Goal: Task Accomplishment & Management: Complete application form

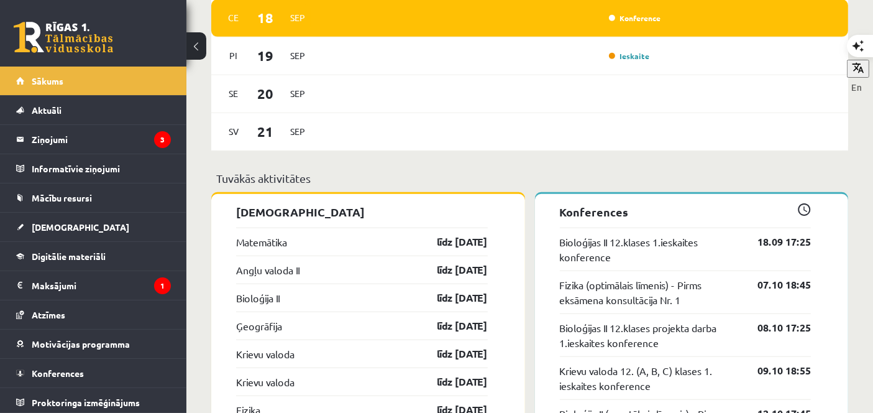
scroll to position [744, 0]
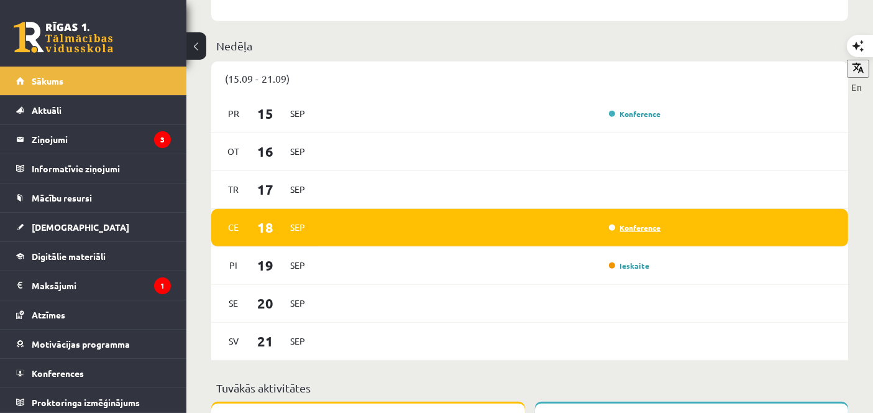
click at [634, 229] on link "Konference" at bounding box center [635, 228] width 52 height 10
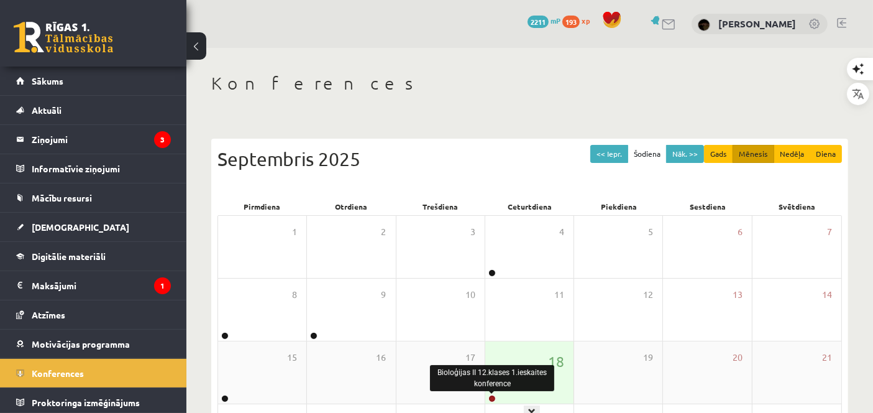
click at [493, 399] on link at bounding box center [492, 398] width 7 height 7
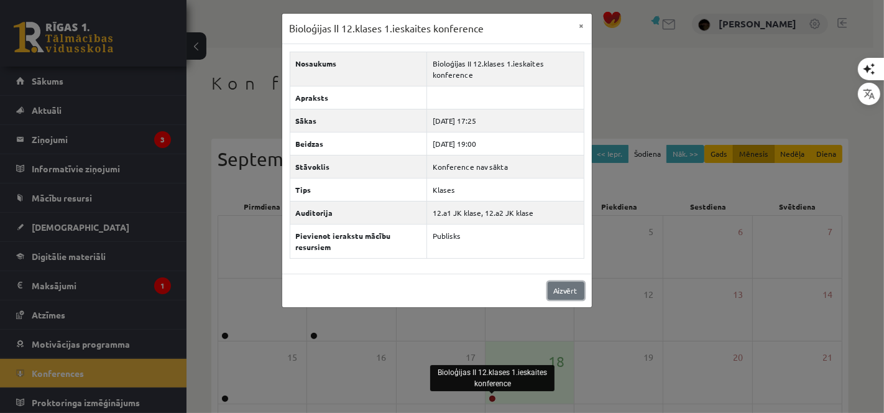
click at [560, 292] on link "Aizvērt" at bounding box center [566, 291] width 37 height 18
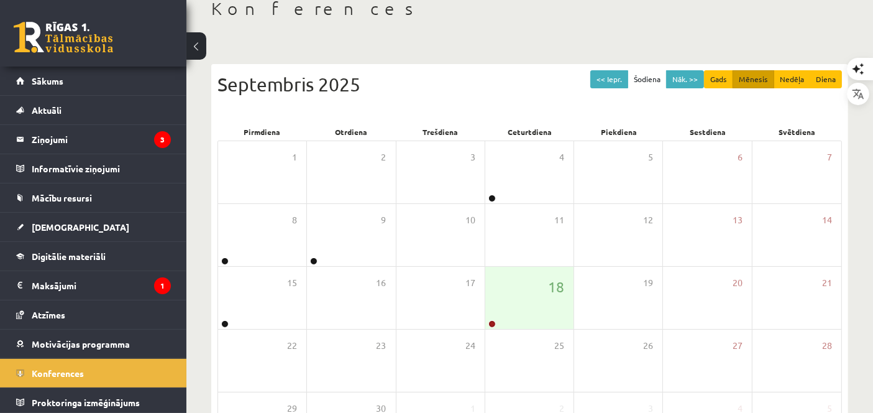
scroll to position [76, 0]
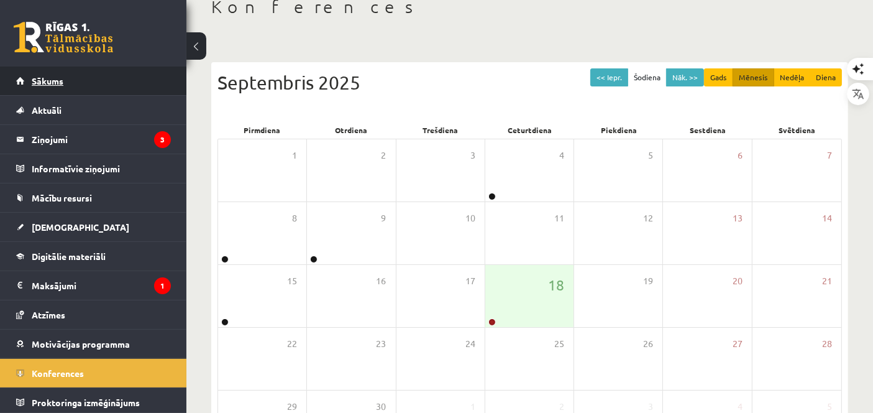
click at [60, 69] on link "Sākums" at bounding box center [93, 81] width 155 height 29
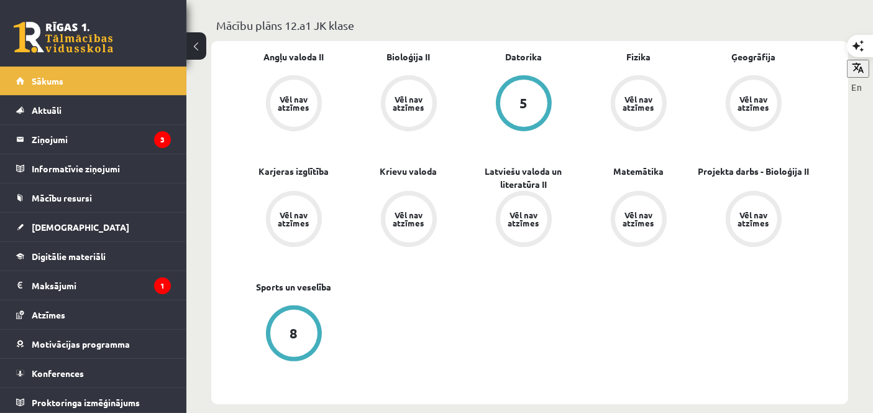
scroll to position [309, 0]
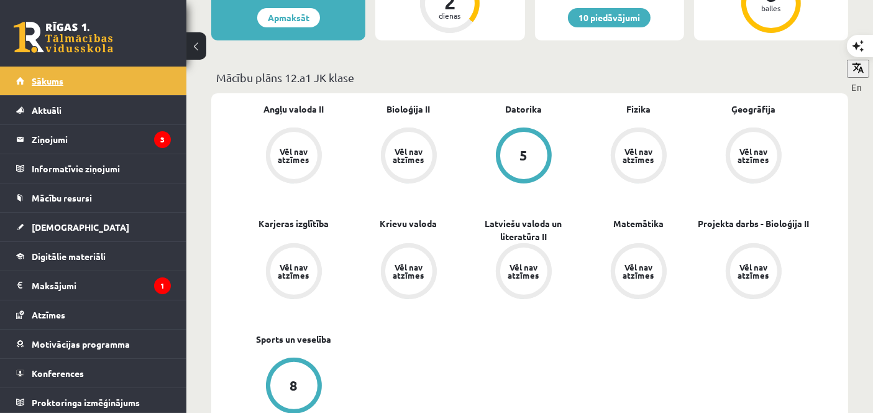
click at [56, 70] on link "Sākums" at bounding box center [93, 81] width 155 height 29
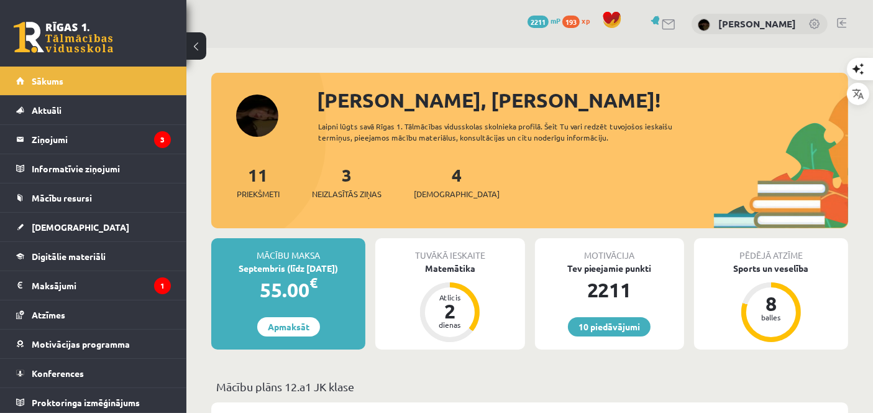
click at [442, 179] on div "4 Ieskaites" at bounding box center [457, 181] width 86 height 39
click at [436, 175] on link "4 Ieskaites" at bounding box center [457, 181] width 86 height 37
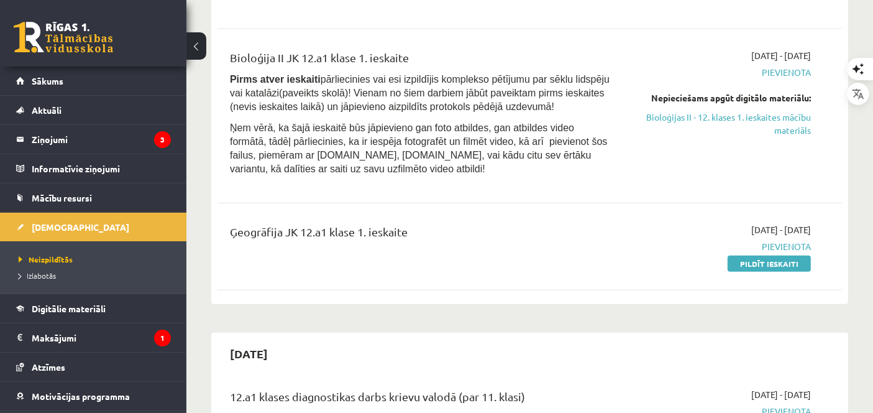
scroll to position [965, 0]
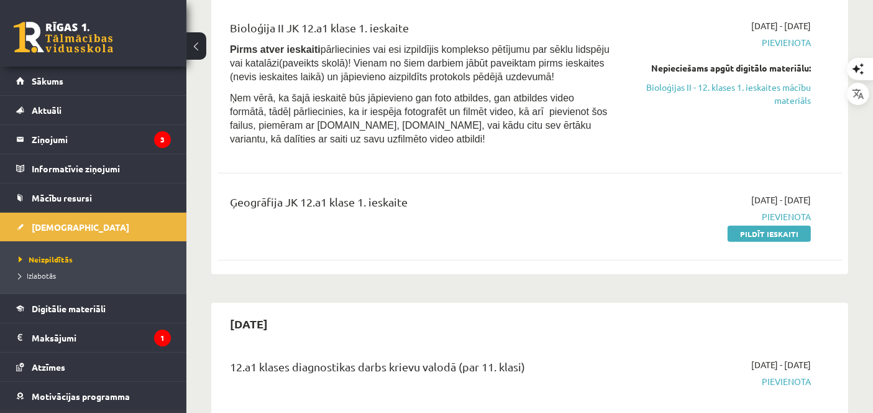
drag, startPoint x: 763, startPoint y: 214, endPoint x: 517, endPoint y: 59, distance: 290.7
click at [763, 226] on link "Pildīt ieskaiti" at bounding box center [769, 234] width 83 height 16
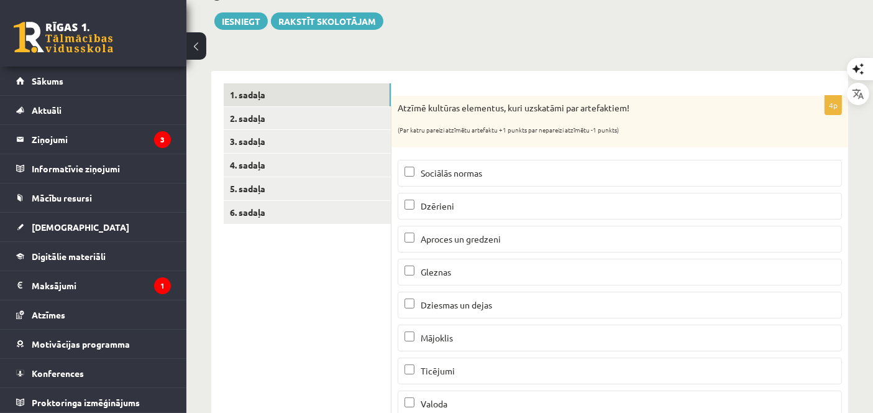
scroll to position [191, 0]
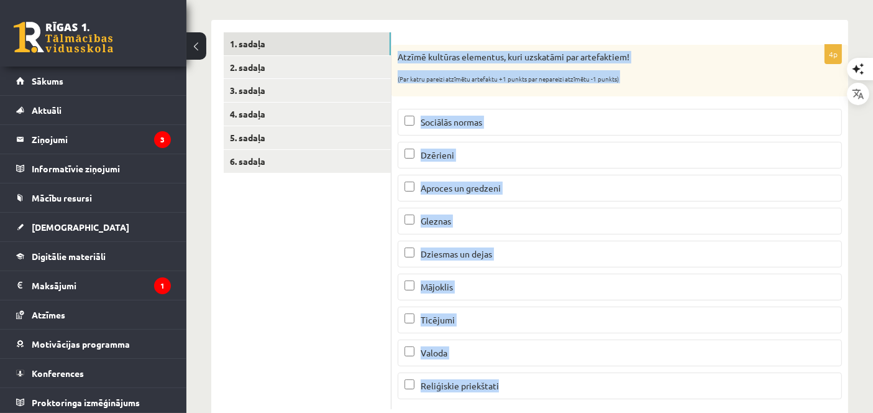
drag, startPoint x: 399, startPoint y: 55, endPoint x: 591, endPoint y: 388, distance: 384.5
click at [591, 388] on div "4p Atzīmē kultūras elementus, kuri uzskatāmi par artefaktiem! (Par katru pareiz…" at bounding box center [620, 227] width 457 height 364
copy div "Atzīmē kultūras elementus, kuri uzskatāmi par artefaktiem! (Par katru pareizi a…"
click at [846, 78] on div "button" at bounding box center [856, 88] width 20 height 20
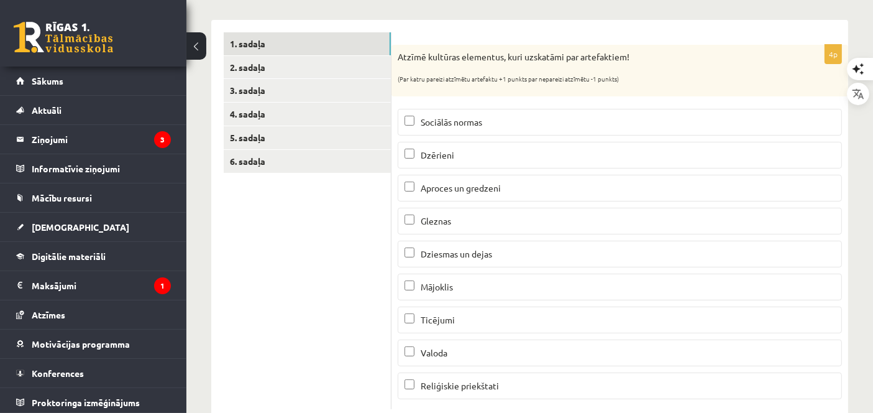
click at [463, 154] on p "Dzērieni" at bounding box center [620, 155] width 431 height 13
click at [475, 184] on span "Aproces un gredzeni" at bounding box center [461, 187] width 80 height 11
click at [456, 214] on p "Gleznas" at bounding box center [620, 220] width 431 height 13
click at [462, 276] on label "Mājoklis" at bounding box center [620, 286] width 444 height 27
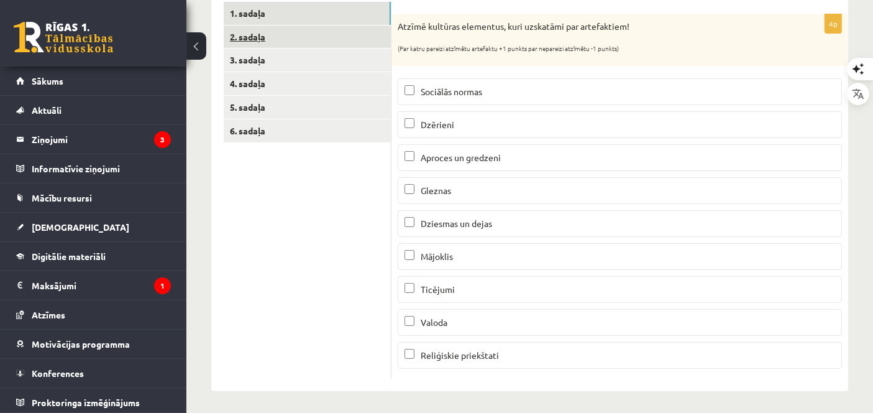
click at [282, 28] on link "2. sadaļa" at bounding box center [307, 36] width 167 height 23
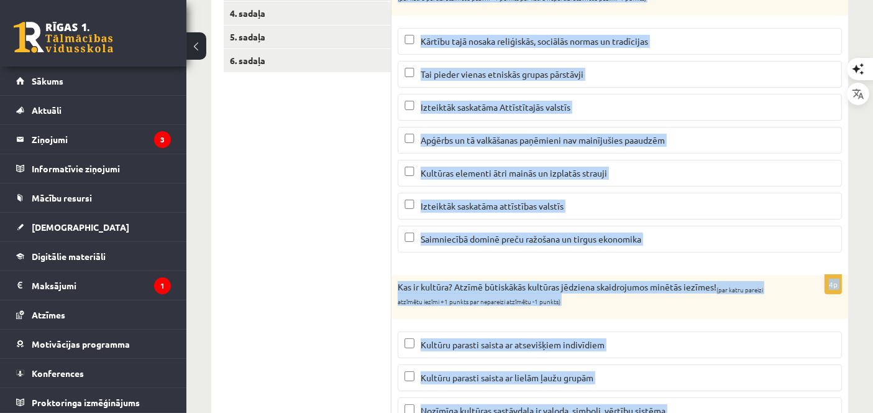
scroll to position [477, 0]
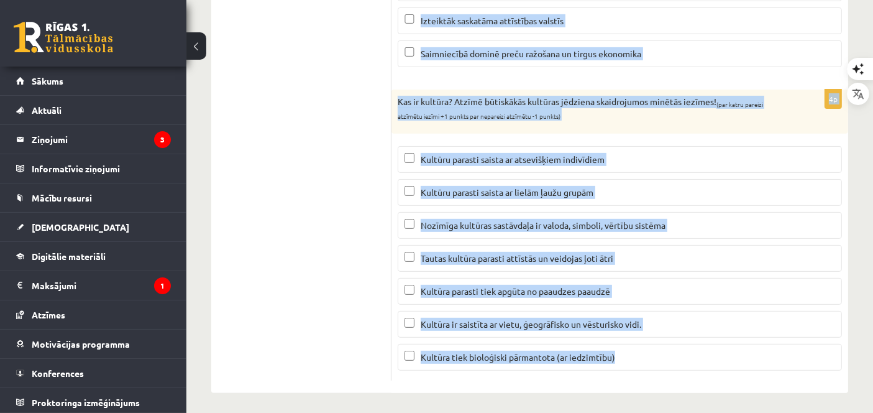
drag, startPoint x: 396, startPoint y: 122, endPoint x: 722, endPoint y: 360, distance: 403.8
click at [722, 360] on form "3p Zemāk minētās pazīmes raksturo gan masu, gan tautas kultūru! Atzīmē kuras 3 …" at bounding box center [620, 63] width 432 height 634
copy form "Zemāk minētās pazīmes raksturo gan masu, gan tautas kultūru! Atzīmē kuras 3 no …"
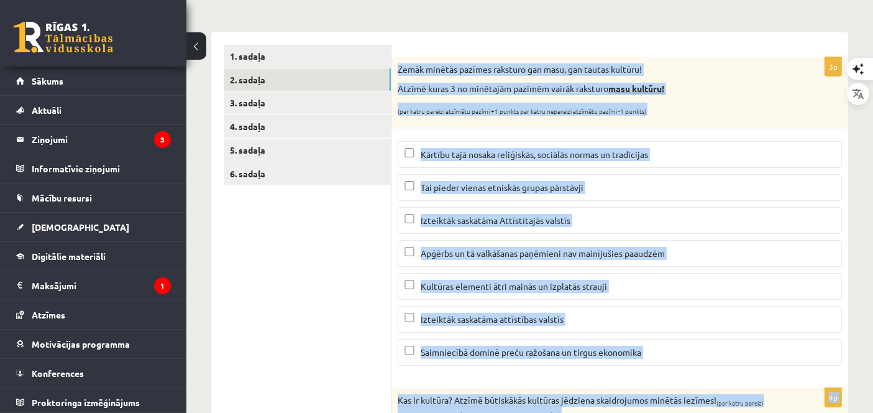
scroll to position [180, 0]
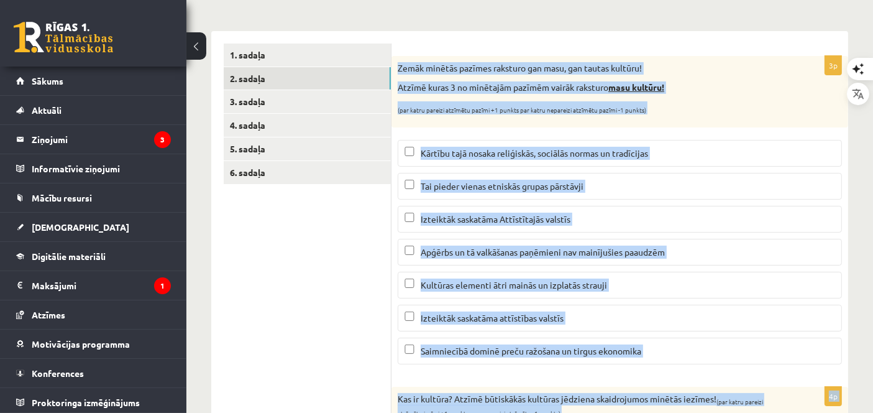
click at [707, 124] on div "Zemāk minētās pazīmes raksturo gan masu, gan tautas kultūru! Atzīmē kuras 3 no …" at bounding box center [620, 91] width 457 height 71
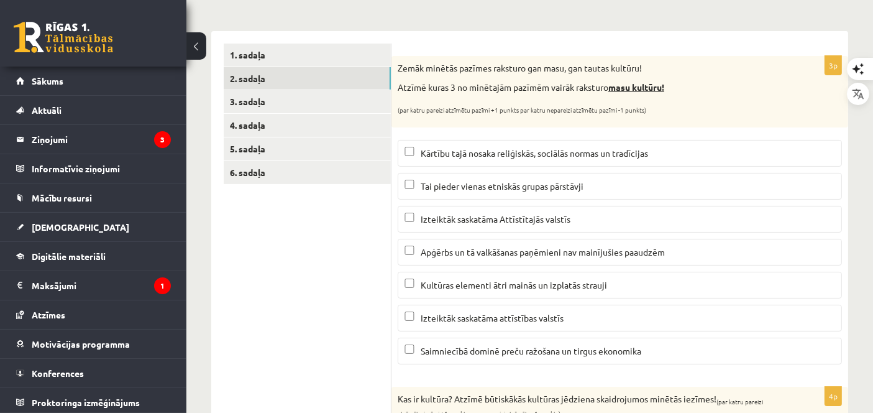
click at [535, 219] on span "Izteiktāk saskatāma Attīstītajās valstīs" at bounding box center [496, 218] width 150 height 11
click at [488, 282] on span "Kultūras elementi ātri mainās un izplatās strauji" at bounding box center [514, 284] width 186 height 11
click at [516, 345] on span "Saimniecībā dominē preču ražošana un tirgus ekonomika" at bounding box center [531, 350] width 221 height 11
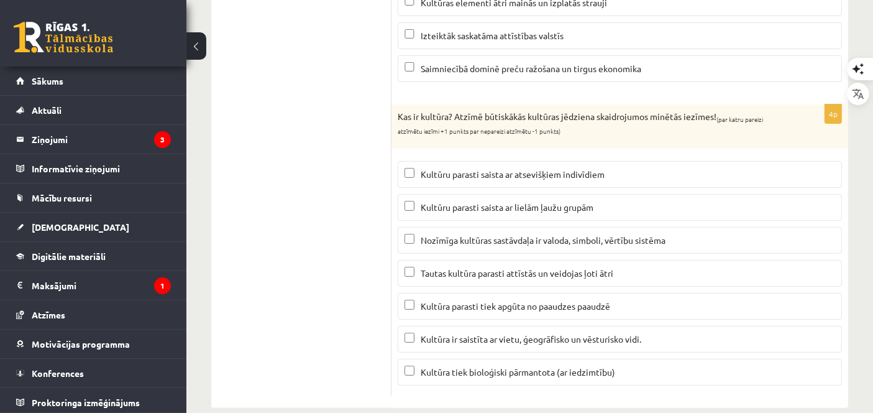
scroll to position [477, 0]
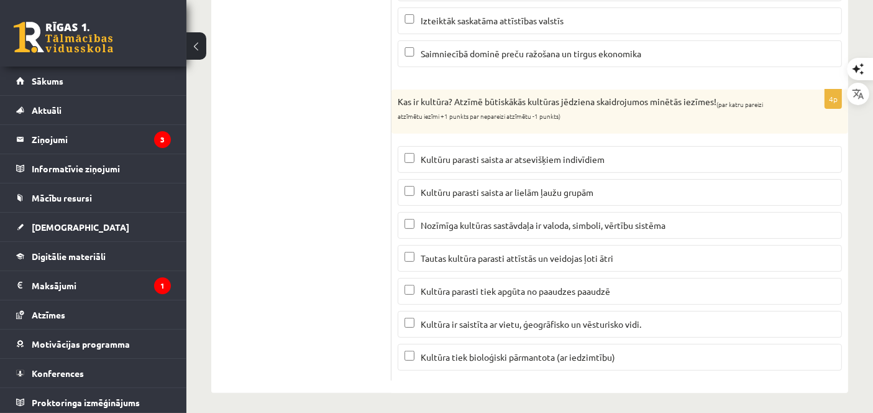
click at [583, 190] on span "Kultūru parasti saista ar lielām ļaužu grupām" at bounding box center [507, 191] width 173 height 11
click at [521, 219] on span "Nozīmīga kultūras sastāvdaļa ir valoda, simboli, vērtību sistēma" at bounding box center [543, 224] width 245 height 11
click at [510, 289] on span "Kultūra parasti tiek apgūta no paaudzes paaudzē" at bounding box center [516, 290] width 190 height 11
click at [543, 326] on label "Kultūra ir saistīta ar vietu, ģeogrāfisko un vēsturisko vidi." at bounding box center [620, 324] width 444 height 27
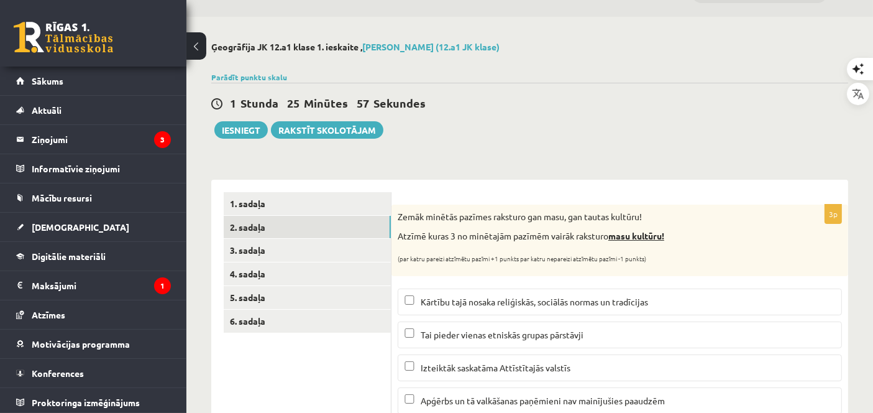
scroll to position [13, 0]
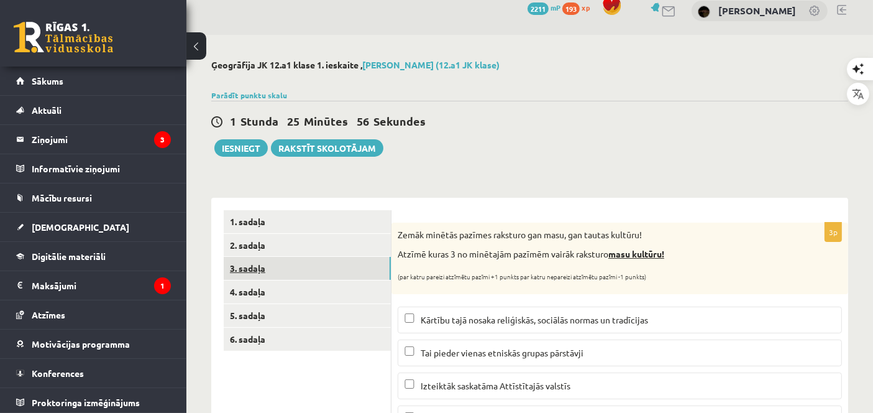
click at [326, 265] on link "3. sadaļa" at bounding box center [307, 268] width 167 height 23
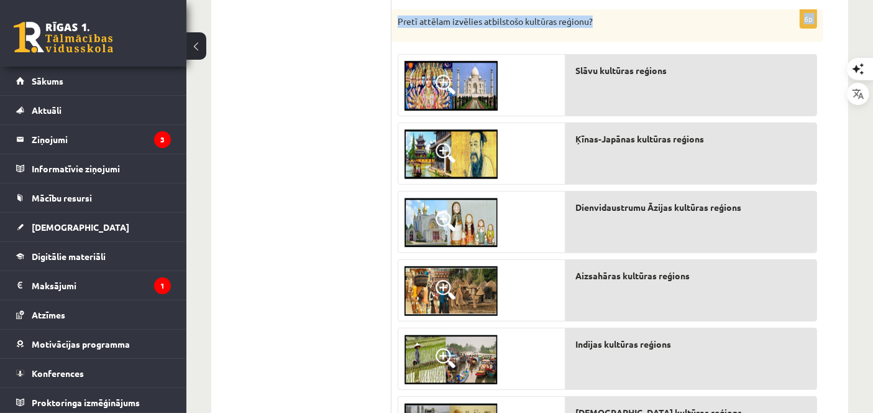
scroll to position [603, 0]
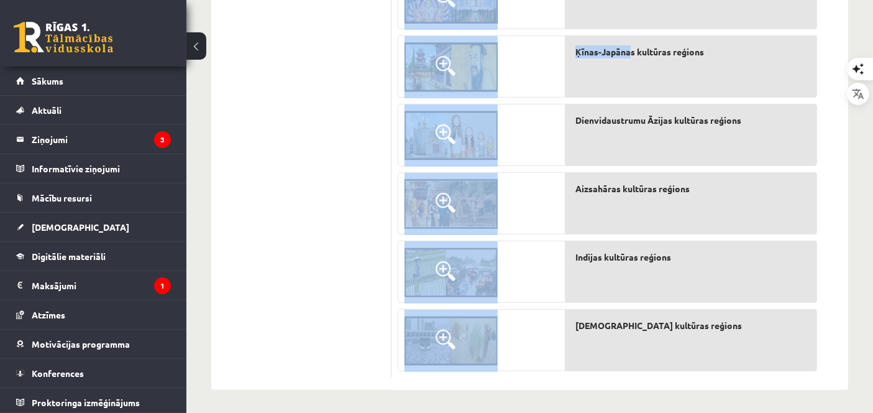
drag, startPoint x: 398, startPoint y: 231, endPoint x: 629, endPoint y: 90, distance: 271.2
drag, startPoint x: 629, startPoint y: 90, endPoint x: 554, endPoint y: 73, distance: 77.1
click at [554, 73] on div at bounding box center [481, 67] width 167 height 62
click at [559, 73] on div at bounding box center [481, 67] width 167 height 62
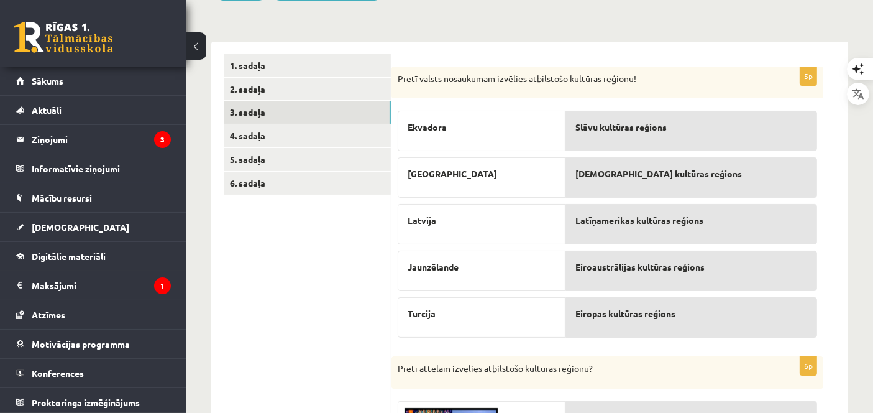
scroll to position [163, 0]
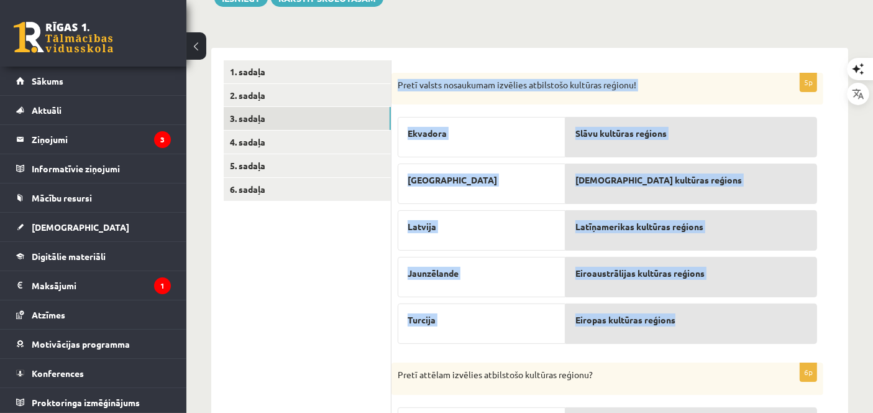
drag, startPoint x: 395, startPoint y: 77, endPoint x: 712, endPoint y: 333, distance: 407.1
click at [712, 333] on div "5p Pretī valsts nosaukumam izvēlies atbilstošo kultūras reģionu! Ekvadora Ukrai…" at bounding box center [608, 212] width 432 height 278
copy div "Pretī valsts nosaukumam izvēlies atbilstošo kultūras reģionu! Ekvadora Ukraina …"
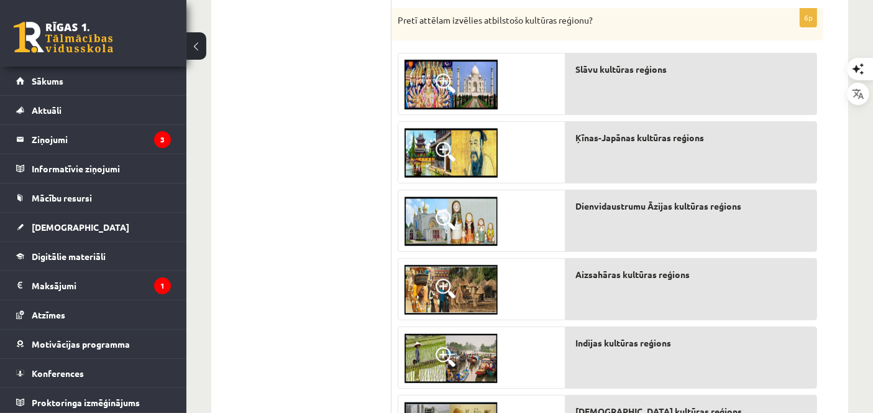
scroll to position [603, 0]
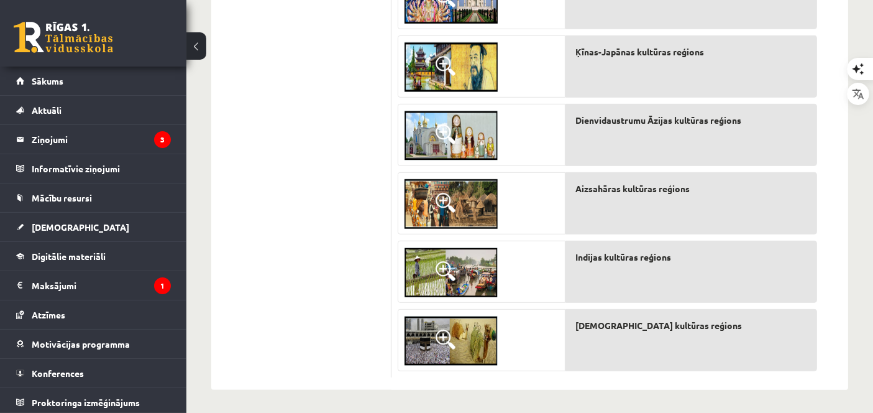
click at [475, 356] on img at bounding box center [451, 341] width 93 height 50
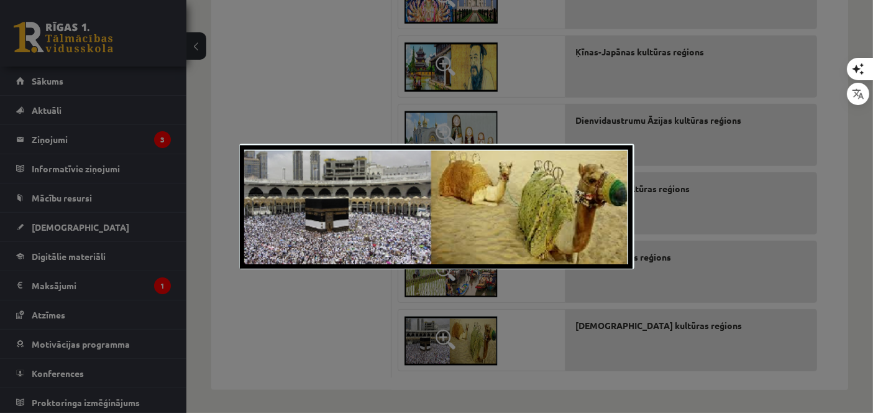
click at [592, 351] on div at bounding box center [436, 206] width 873 height 413
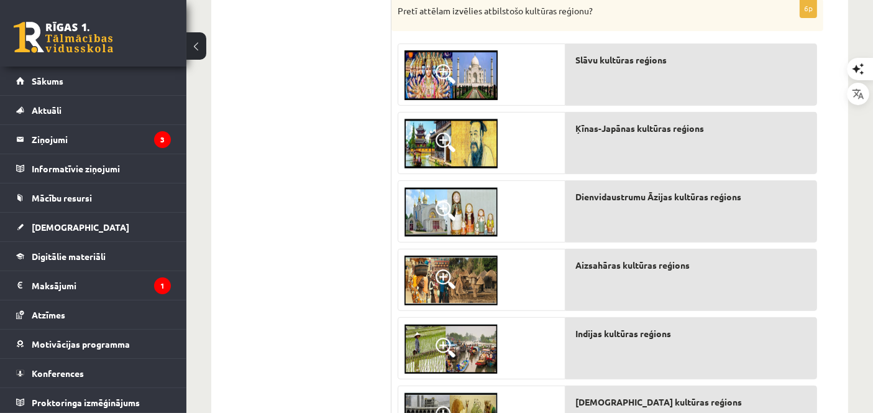
scroll to position [514, 0]
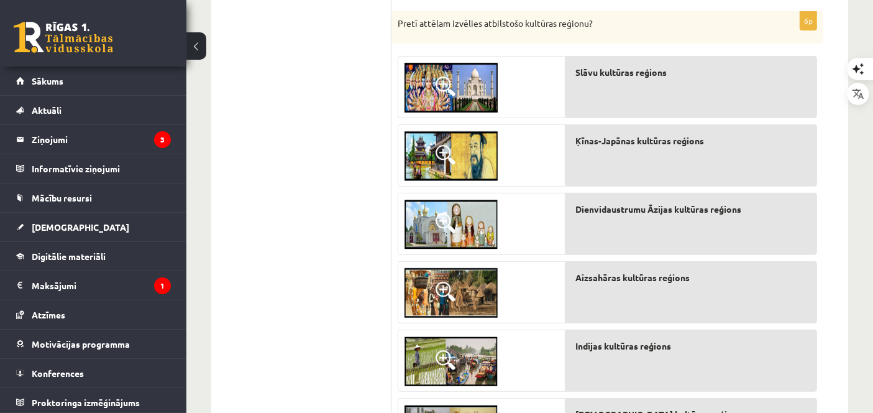
click at [477, 90] on img at bounding box center [451, 88] width 93 height 50
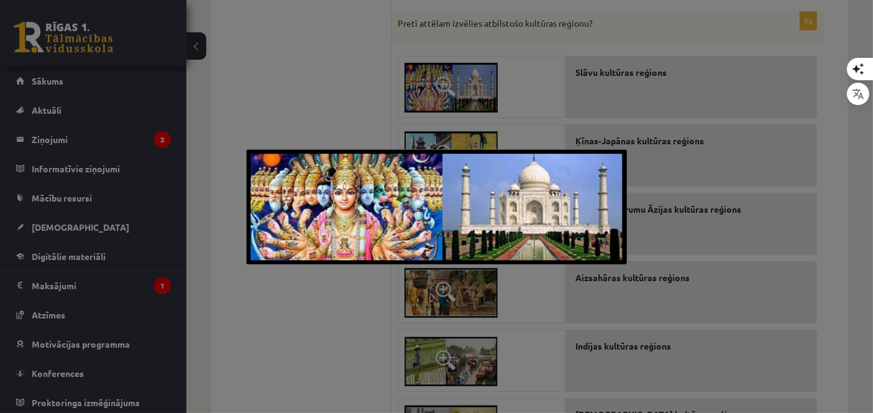
click at [483, 90] on div at bounding box center [436, 206] width 873 height 413
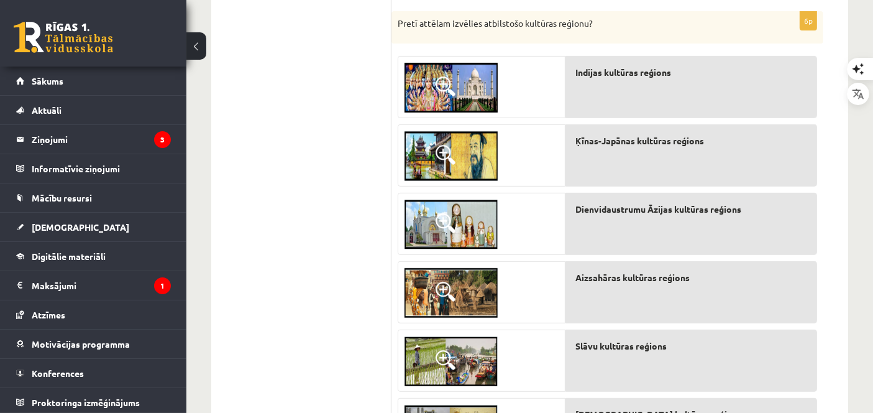
click at [483, 291] on img at bounding box center [451, 293] width 93 height 50
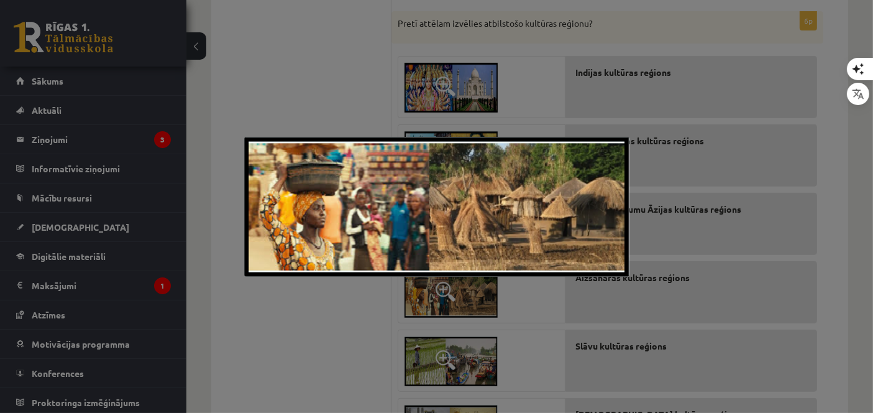
click at [568, 293] on div at bounding box center [436, 206] width 873 height 413
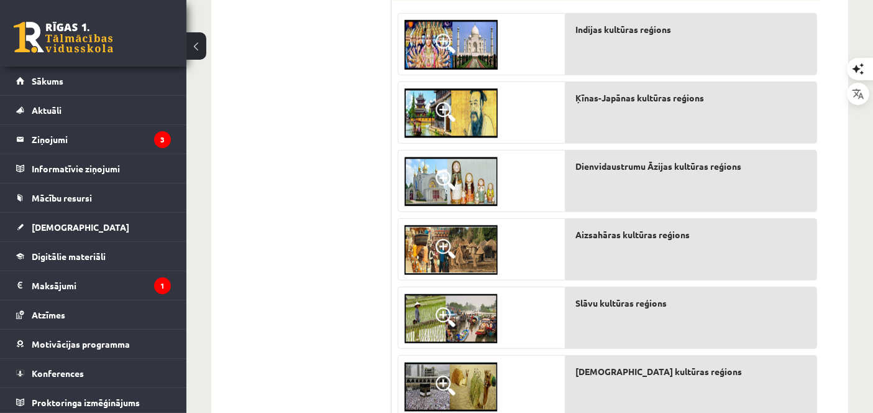
scroll to position [566, 0]
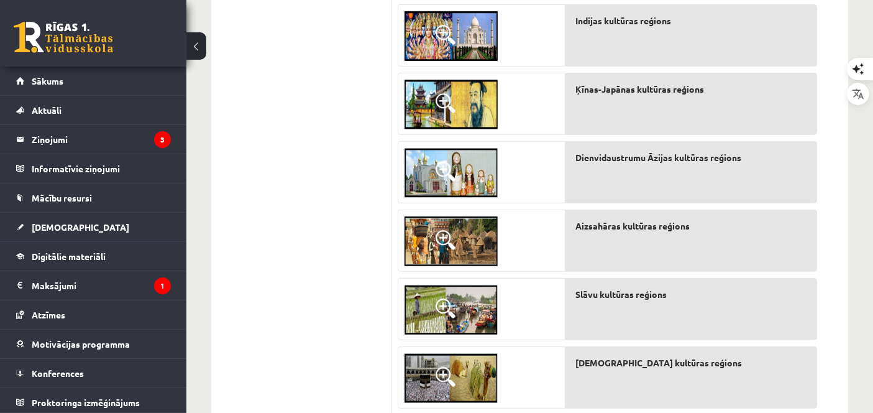
click at [464, 288] on img at bounding box center [451, 310] width 93 height 50
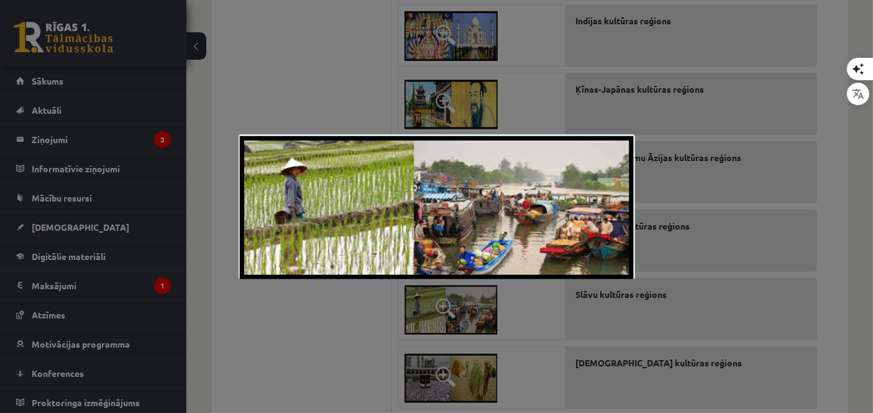
click at [600, 349] on div at bounding box center [436, 206] width 873 height 413
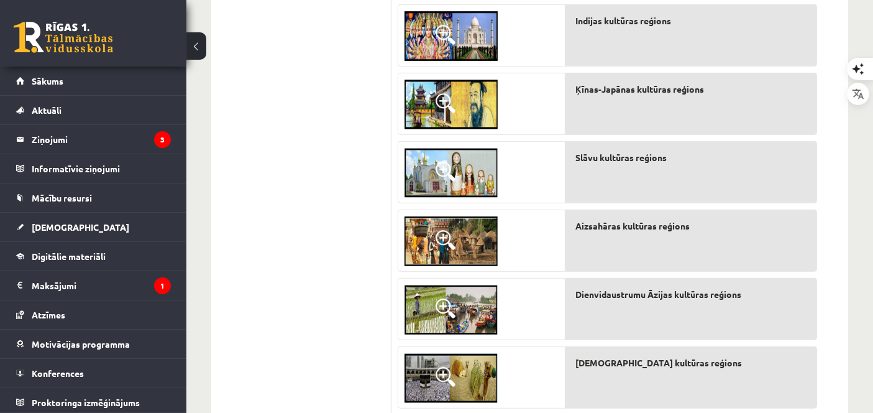
click at [474, 157] on img at bounding box center [451, 173] width 93 height 50
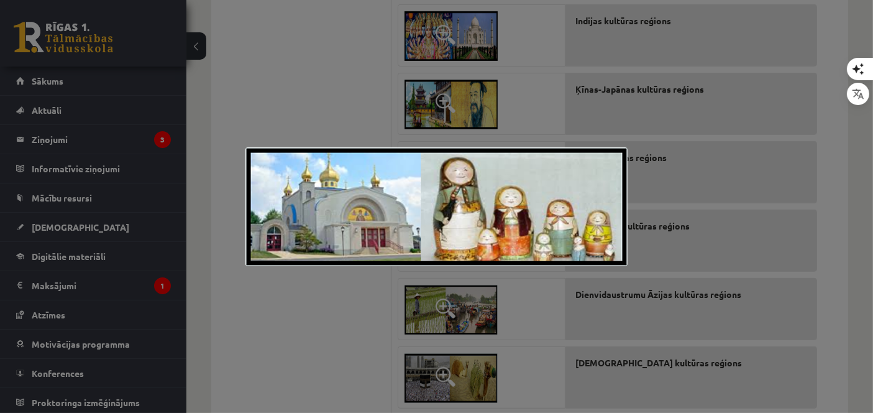
click at [471, 127] on div at bounding box center [436, 206] width 873 height 413
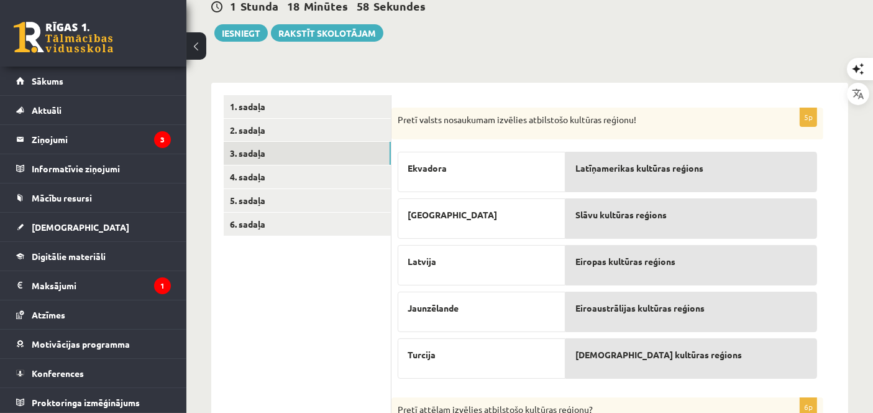
scroll to position [99, 0]
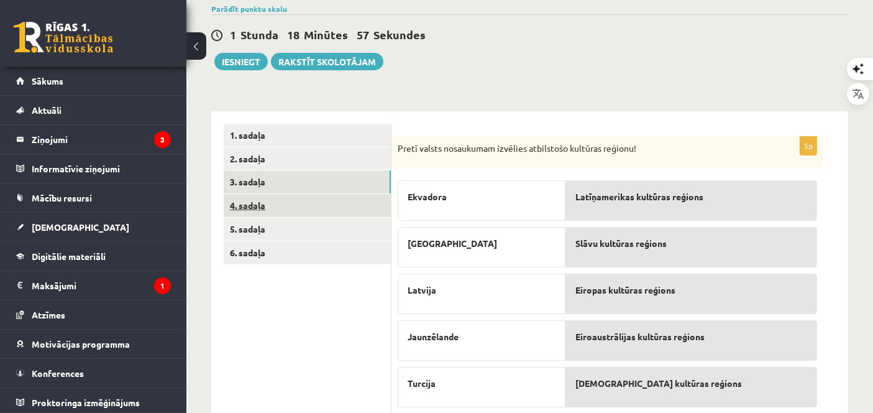
click at [365, 206] on link "4. sadaļa" at bounding box center [307, 205] width 167 height 23
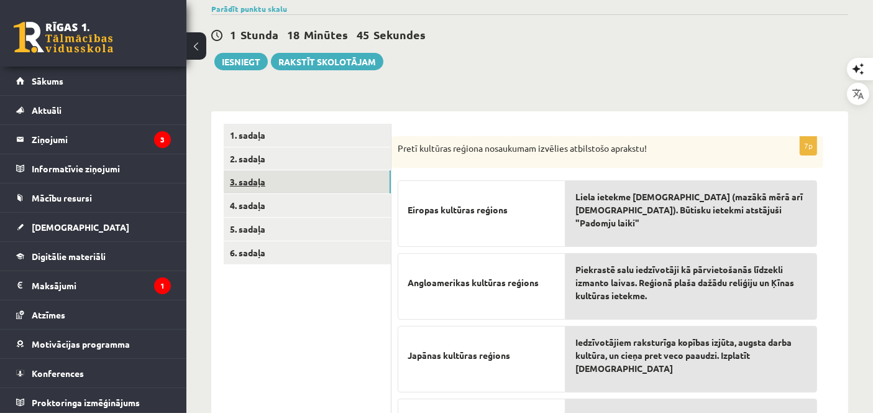
click at [273, 181] on link "3. sadaļa" at bounding box center [307, 181] width 167 height 23
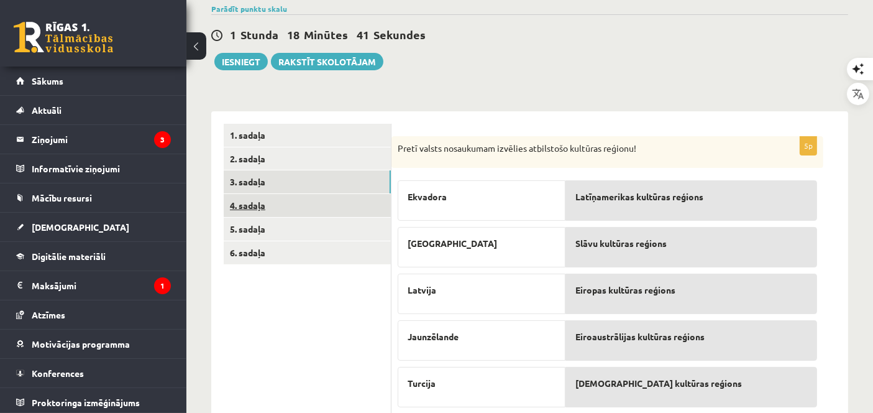
click at [331, 212] on link "4. sadaļa" at bounding box center [307, 205] width 167 height 23
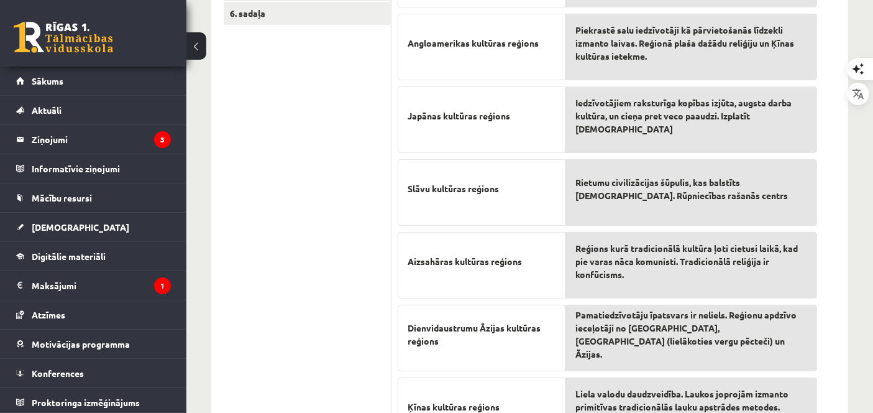
scroll to position [411, 0]
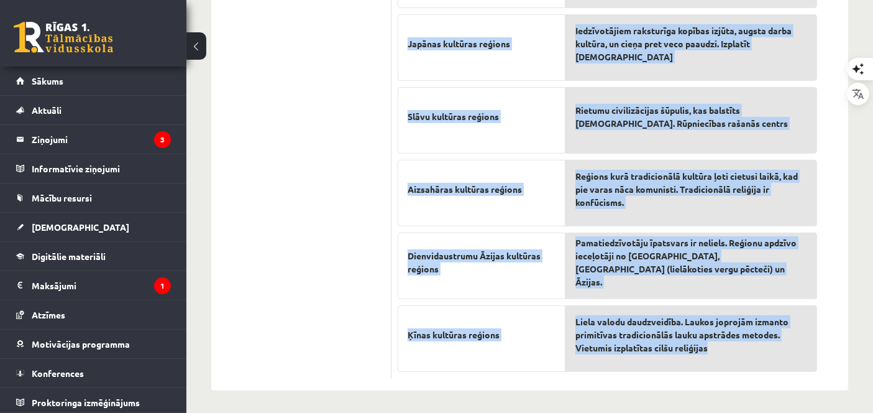
drag, startPoint x: 397, startPoint y: 90, endPoint x: 794, endPoint y: 339, distance: 468.9
click at [794, 339] on div "7p Pretī kultūras reģiona nosaukumam izvēlies atbilstošo aprakstu! Eiropas kult…" at bounding box center [608, 102] width 432 height 554
copy div "Pretī kultūras reģiona nosaukumam izvēlies atbilstošo aprakstu! Eiropas kultūra…"
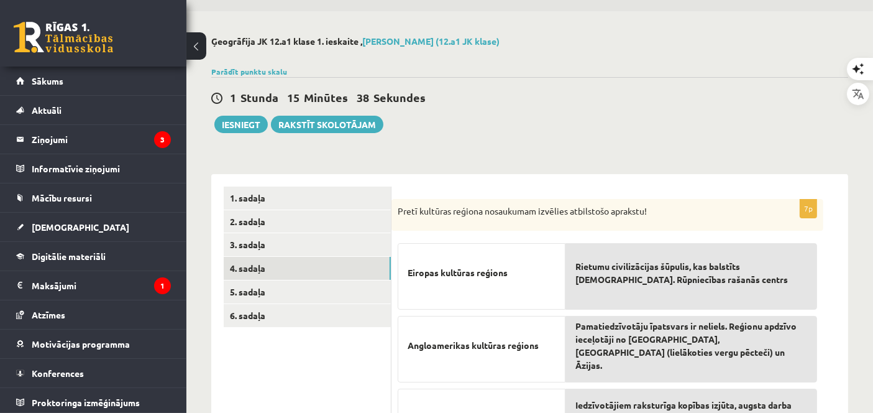
scroll to position [30, 0]
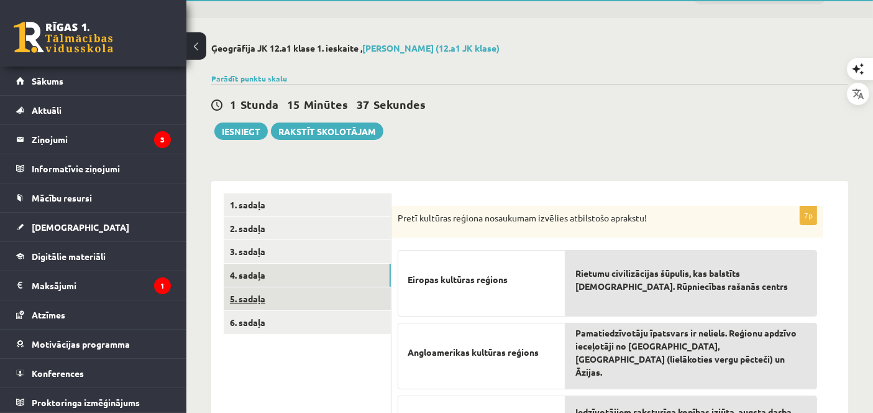
click at [326, 303] on link "5. sadaļa" at bounding box center [307, 298] width 167 height 23
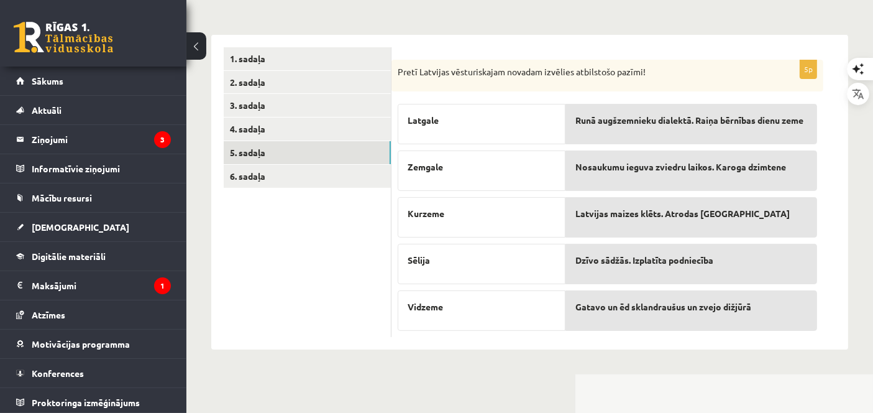
scroll to position [188, 0]
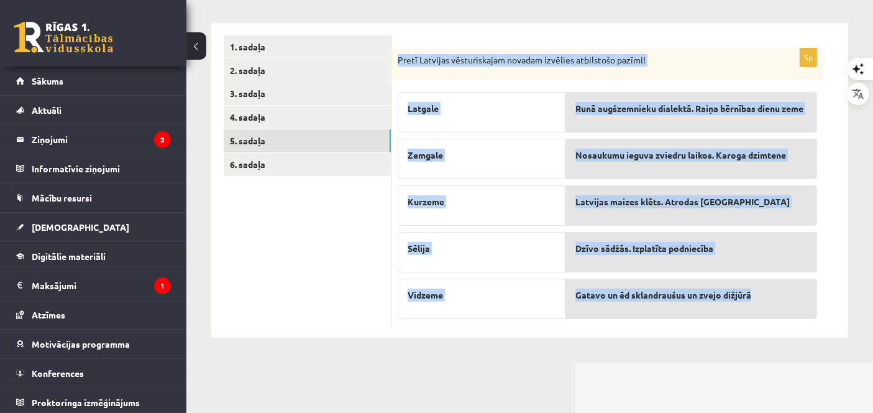
drag, startPoint x: 398, startPoint y: 54, endPoint x: 768, endPoint y: 282, distance: 434.2
click at [768, 282] on div "5p Pretī Latvijas vēsturiskajam novadam izvēlies atbilstošo pazīmi! Latgale Zem…" at bounding box center [608, 187] width 432 height 278
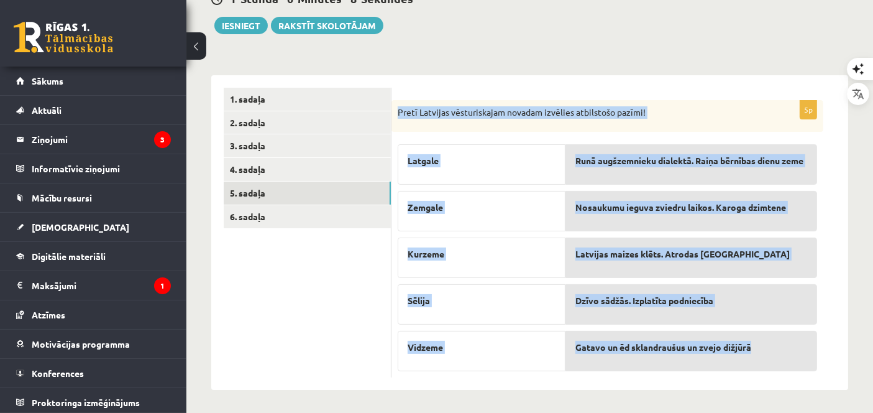
copy div "Pretī Latvijas vēsturiskajam novadam izvēlies atbilstošo pazīmi! Latgale Zemgal…"
click at [650, 95] on form "5p Pretī Latvijas vēsturiskajam novadam izvēlies atbilstošo pazīmi! Latgale Zem…" at bounding box center [620, 233] width 432 height 290
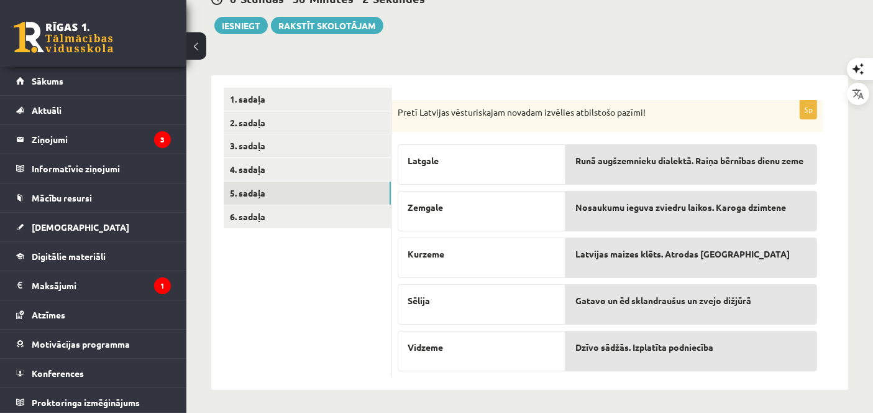
click at [629, 270] on div "Latvijas maizes klēts. Atrodas Rundāles pils" at bounding box center [692, 257] width 252 height 40
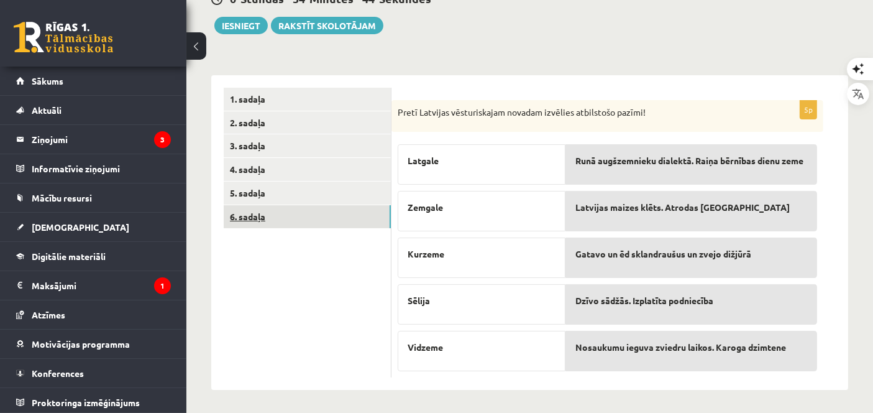
click at [269, 206] on link "6. sadaļa" at bounding box center [307, 216] width 167 height 23
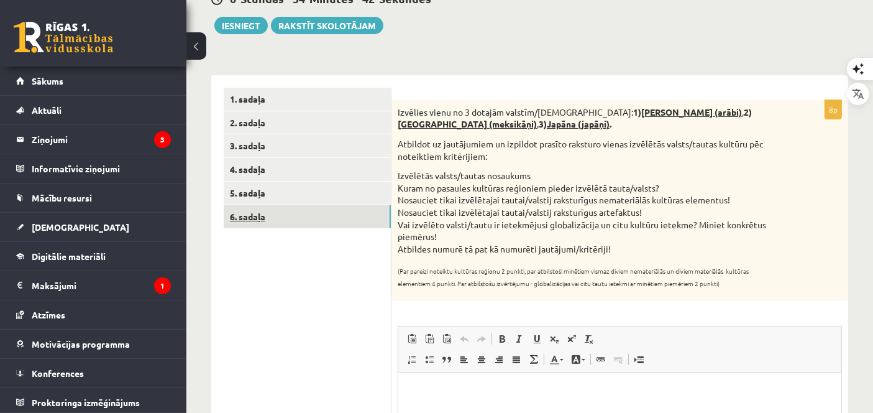
scroll to position [0, 0]
click at [370, 194] on link "5. sadaļa" at bounding box center [307, 192] width 167 height 23
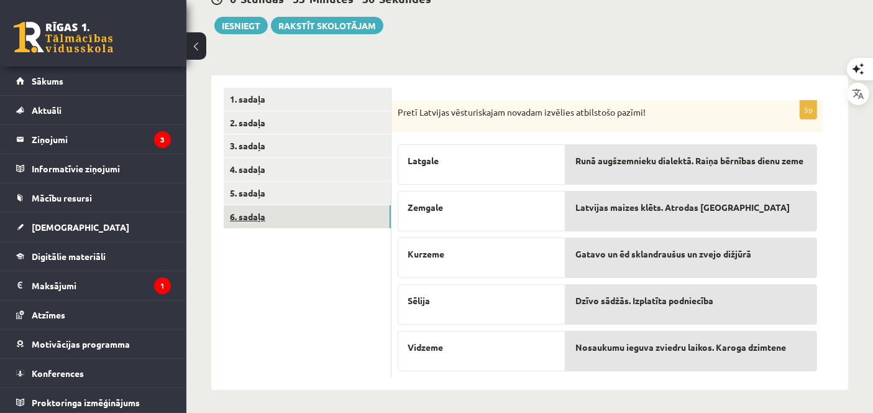
click at [341, 216] on link "6. sadaļa" at bounding box center [307, 216] width 167 height 23
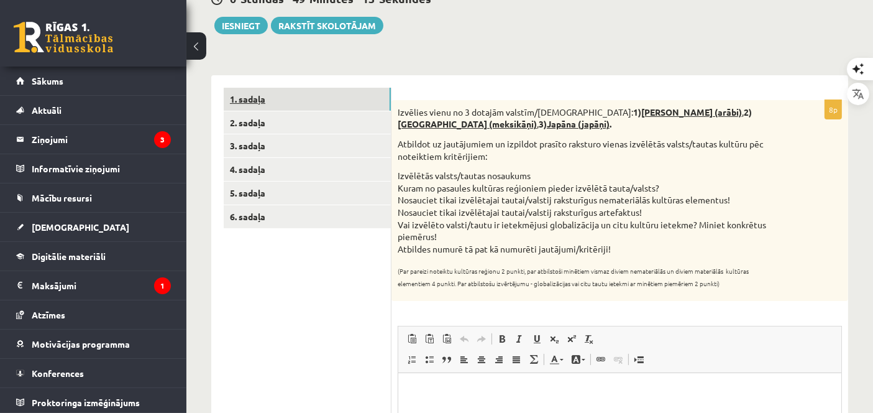
click at [333, 93] on link "1. sadaļa" at bounding box center [307, 99] width 167 height 23
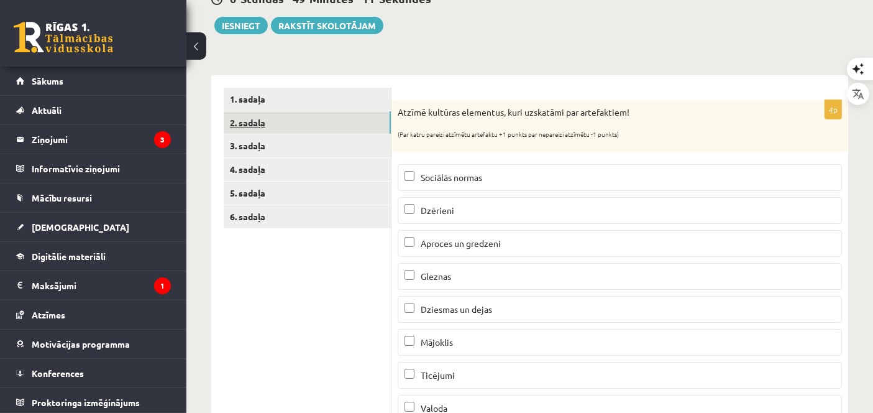
click at [316, 125] on link "2. sadaļa" at bounding box center [307, 122] width 167 height 23
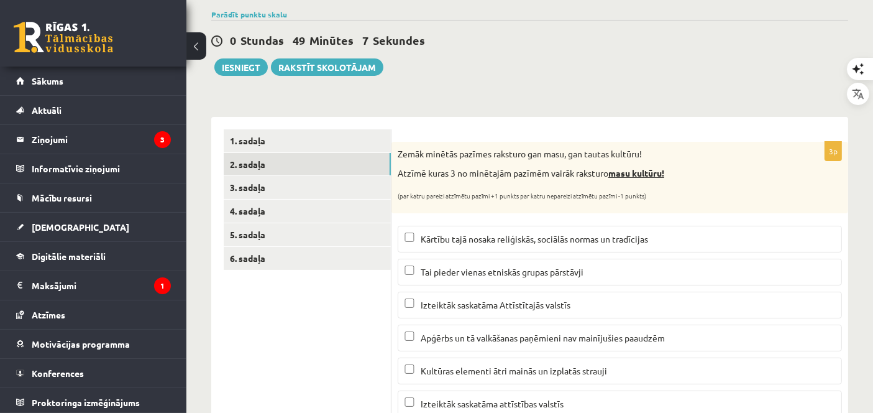
scroll to position [81, 0]
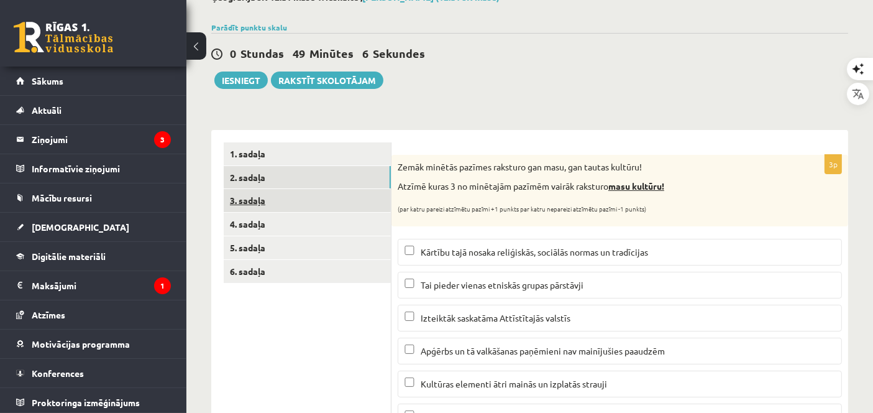
click at [314, 193] on link "3. sadaļa" at bounding box center [307, 200] width 167 height 23
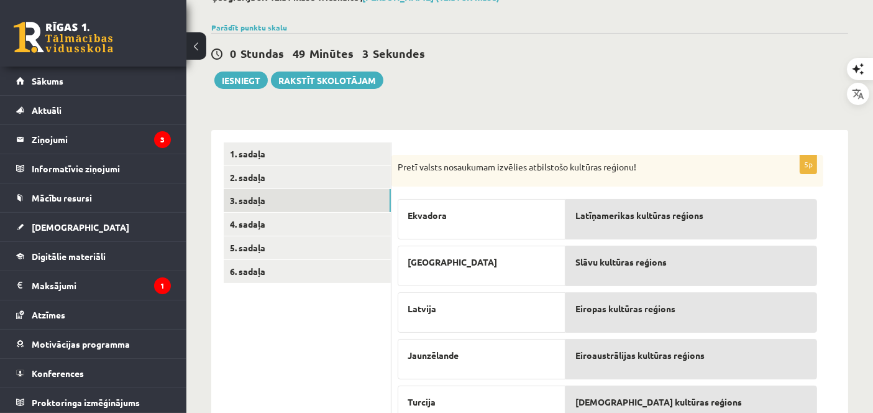
scroll to position [0, 0]
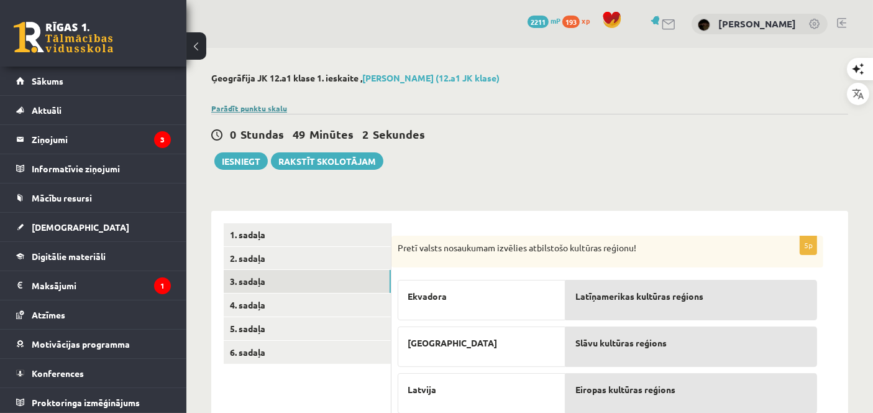
click at [251, 104] on link "Parādīt punktu skalu" at bounding box center [249, 108] width 76 height 10
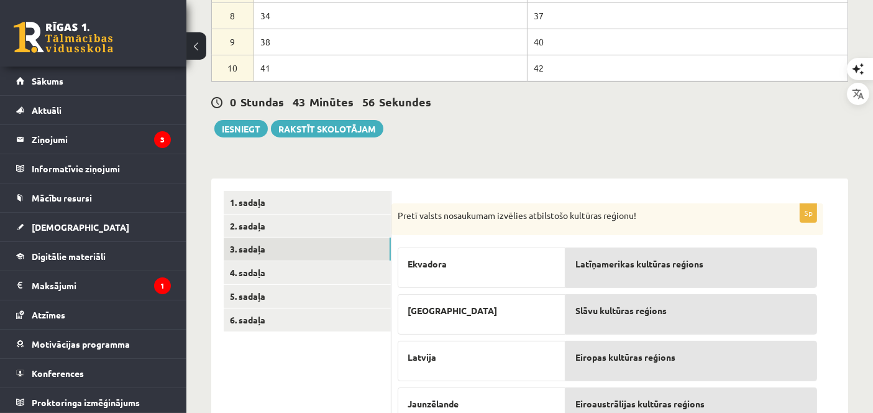
scroll to position [334, 0]
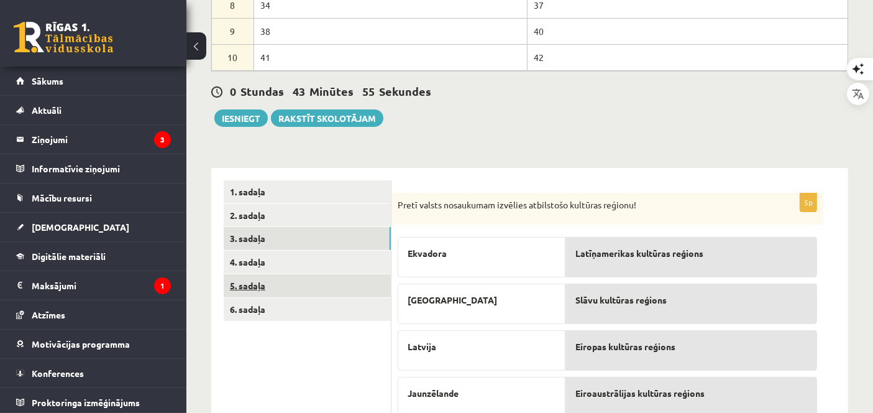
click at [310, 292] on link "5. sadaļa" at bounding box center [307, 285] width 167 height 23
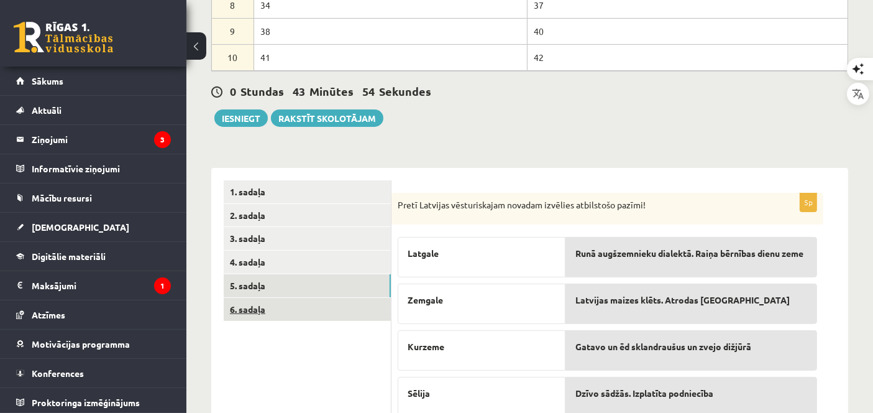
click at [318, 303] on link "6. sadaļa" at bounding box center [307, 309] width 167 height 23
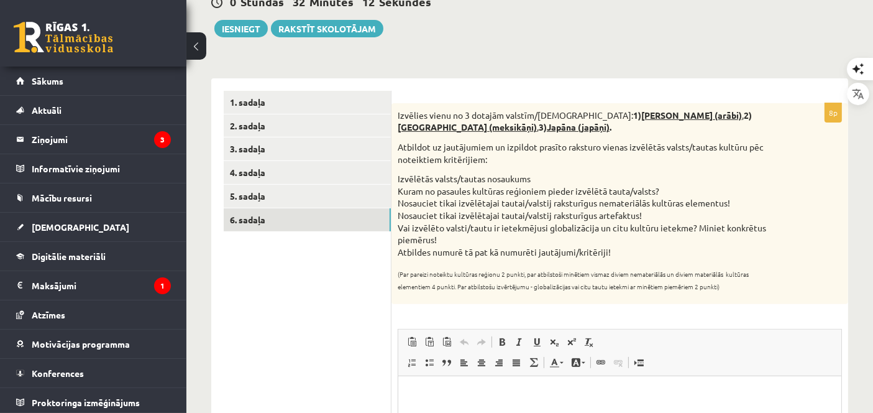
scroll to position [426, 0]
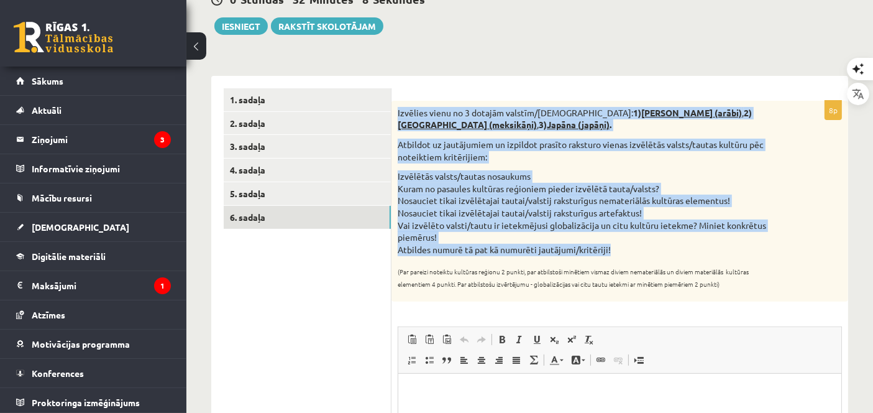
drag, startPoint x: 398, startPoint y: 112, endPoint x: 744, endPoint y: 242, distance: 370.0
click at [744, 242] on div "Izvēlies vienu no 3 dotajām valstīm/tautām: 1) Saūda Arābija (arābi) , 2) Meksi…" at bounding box center [620, 201] width 457 height 201
copy div "Izvēlies vienu no 3 dotajām valstīm/tautām: 1) Saūda Arābija (arābi) , 2) Meksi…"
click at [518, 141] on p "Atbildot uz jautājumiem un izpildot prasīto raksturo vienas izvēlētās valsts/ta…" at bounding box center [589, 151] width 382 height 24
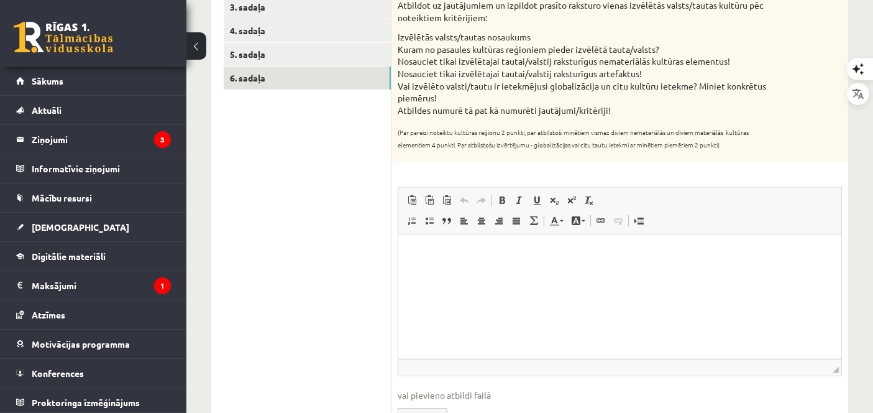
scroll to position [586, 0]
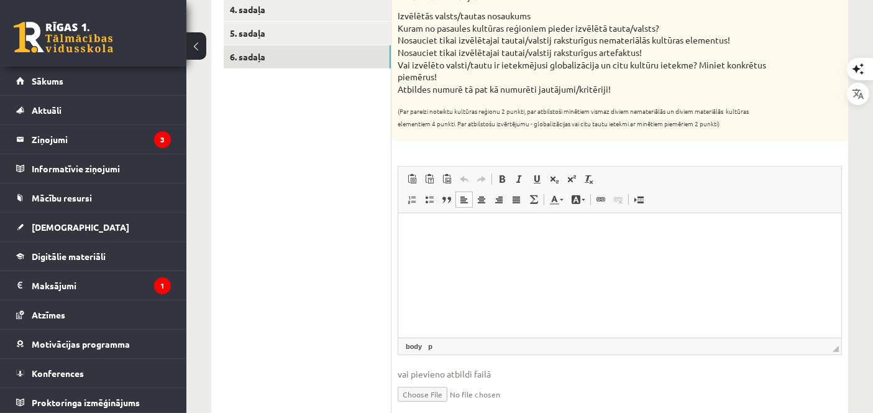
click at [607, 249] on html at bounding box center [619, 232] width 443 height 38
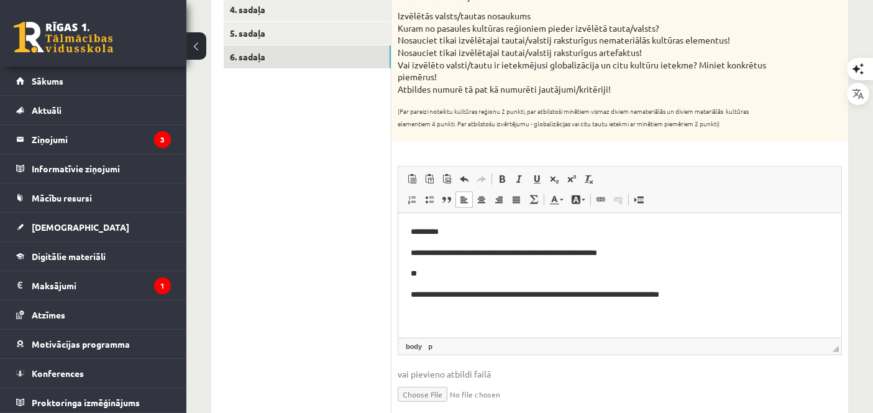
click at [484, 276] on p "**" at bounding box center [619, 273] width 419 height 13
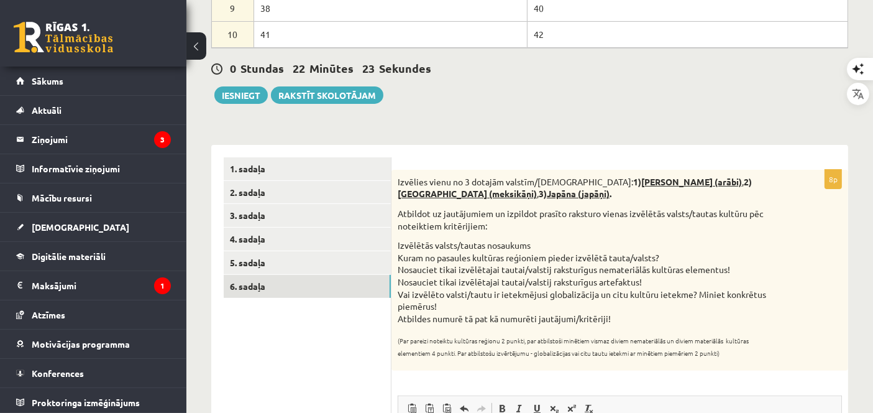
scroll to position [317, 0]
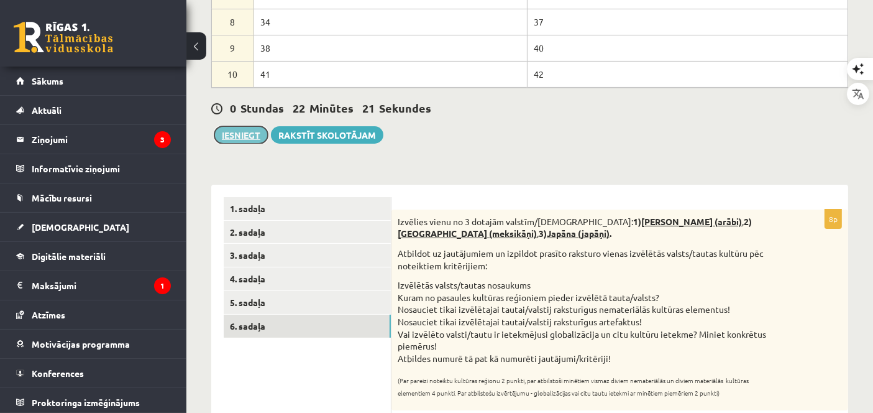
click at [239, 127] on button "Iesniegt" at bounding box center [240, 134] width 53 height 17
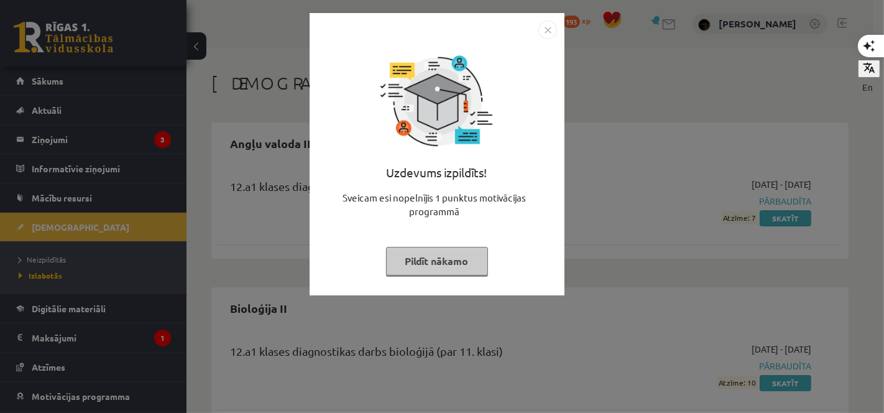
click at [467, 242] on div "Uzdevums izpildīts! Sveicam esi nopelnījis 1 punktus motivācijas programmā Pild…" at bounding box center [437, 163] width 240 height 249
click at [448, 260] on button "Pildīt nākamo" at bounding box center [437, 261] width 102 height 29
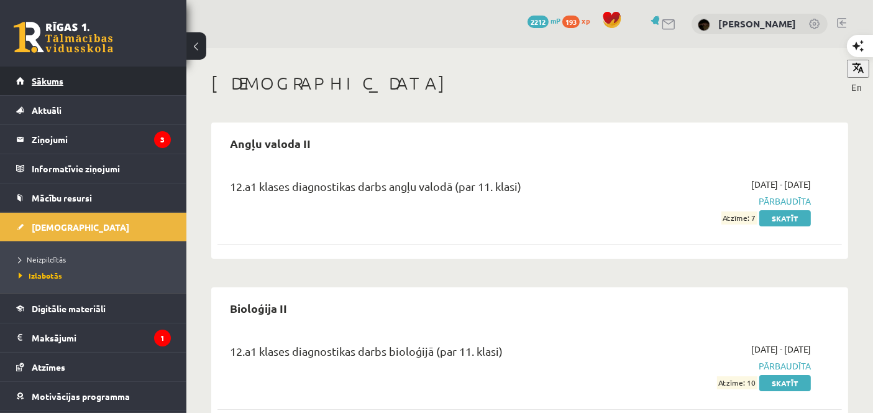
click at [134, 68] on link "Sākums" at bounding box center [93, 81] width 155 height 29
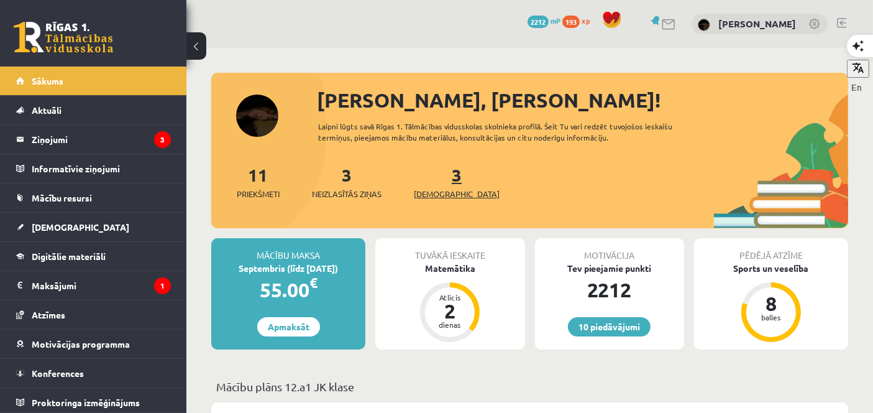
click at [439, 183] on link "3 Ieskaites" at bounding box center [457, 181] width 86 height 37
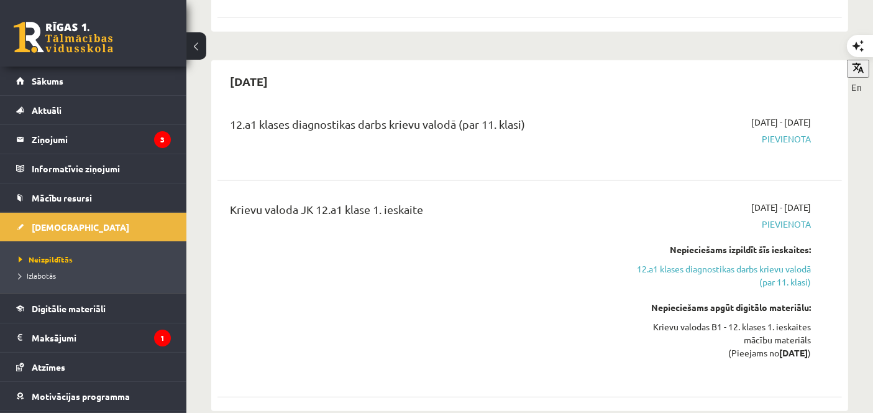
scroll to position [1197, 0]
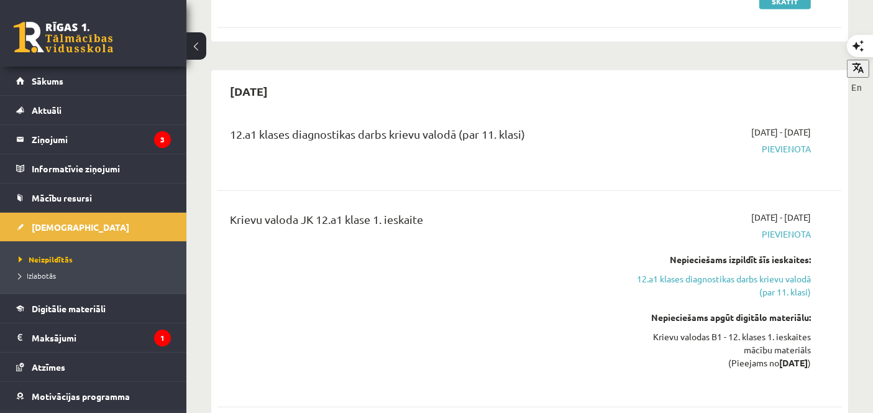
drag, startPoint x: 878, startPoint y: 70, endPoint x: 559, endPoint y: 198, distance: 343.0
click at [559, 211] on div "Krievu valoda JK 12.a1 klase 1. ieskaite" at bounding box center [420, 222] width 381 height 23
click at [701, 70] on div "[DATE] 12.a1 klases diagnostikas darbs krievu valodā (par 11. klasi) [DATE] - […" at bounding box center [529, 245] width 637 height 351
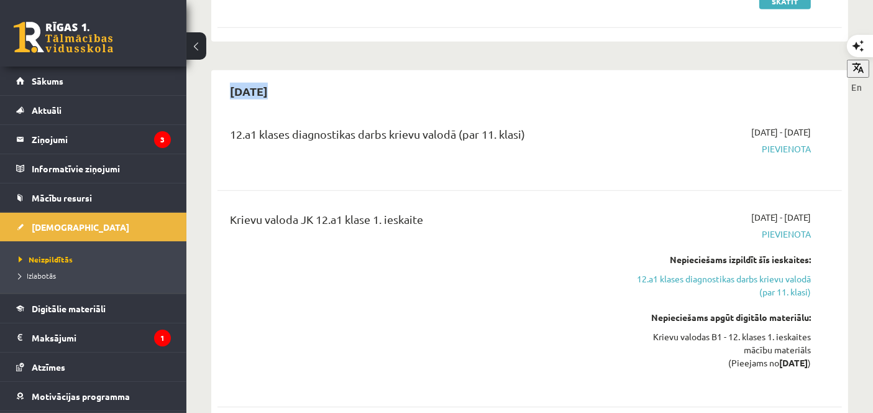
drag, startPoint x: 701, startPoint y: 52, endPoint x: 704, endPoint y: 60, distance: 8.5
click at [704, 76] on div "[DATE]" at bounding box center [530, 90] width 625 height 29
click at [428, 154] on div "12.a1 klases diagnostikas darbs krievu valodā (par 11. klasi) [DATE] - [DATE] […" at bounding box center [530, 148] width 625 height 70
drag, startPoint x: 875, startPoint y: 36, endPoint x: 867, endPoint y: 26, distance: 12.4
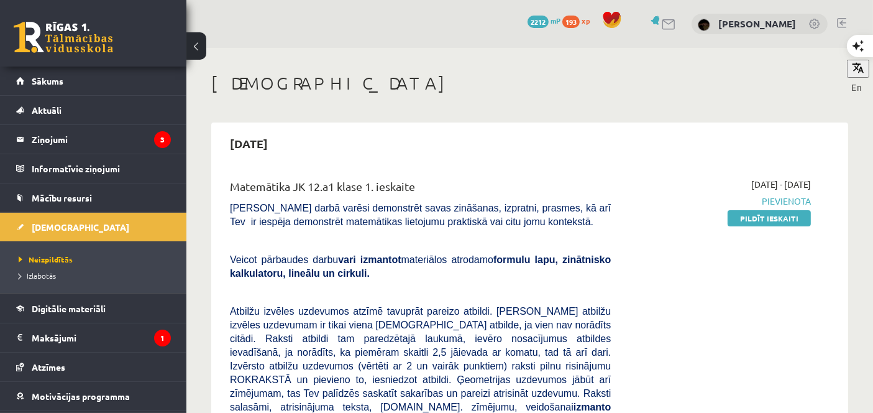
scroll to position [73, 0]
